Goal: Navigation & Orientation: Find specific page/section

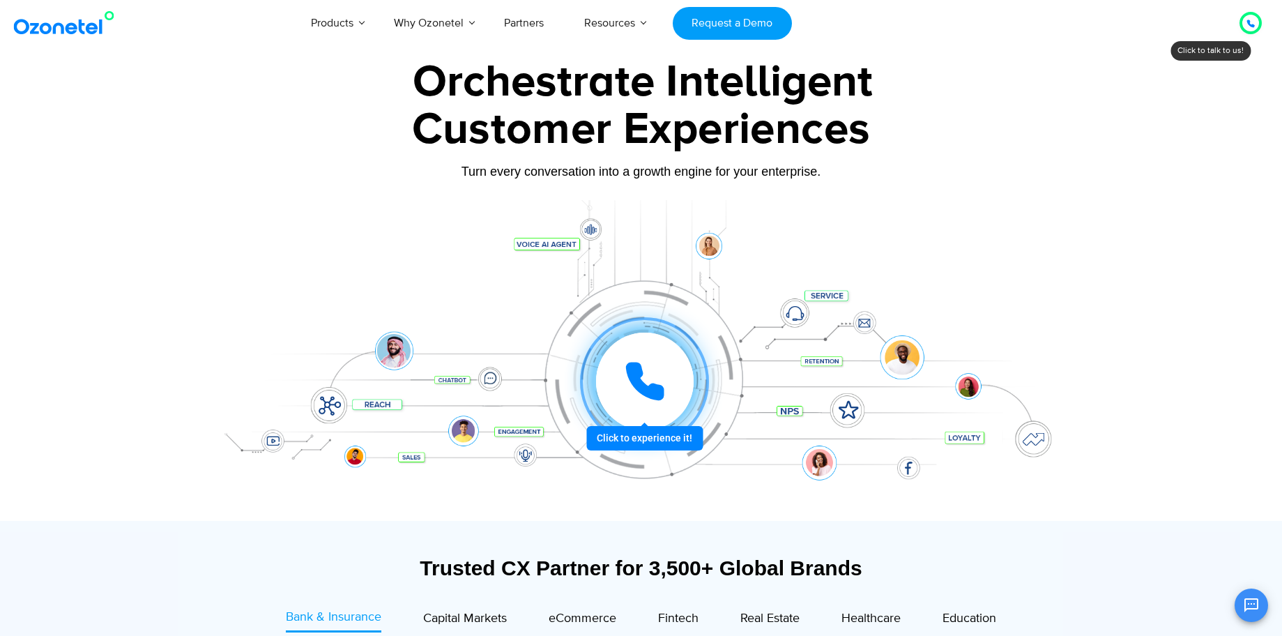
click at [1247, 30] on div at bounding box center [1251, 23] width 8 height 17
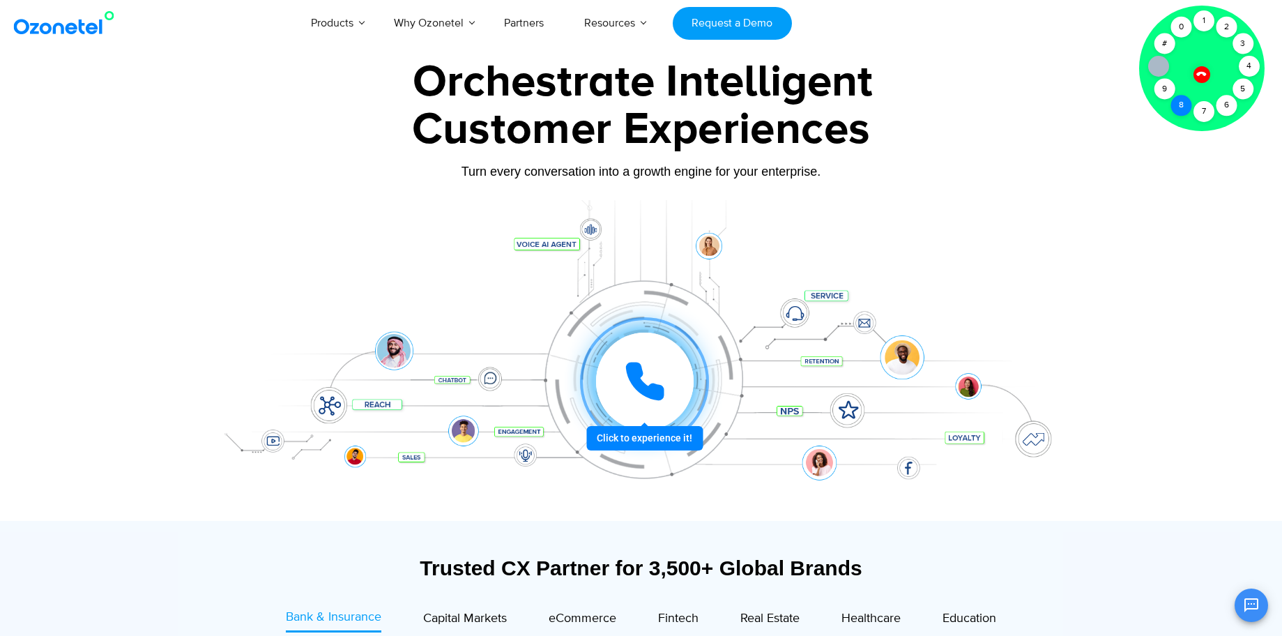
click at [1181, 103] on div "8" at bounding box center [1181, 105] width 21 height 21
